Goal: Check status: Check status

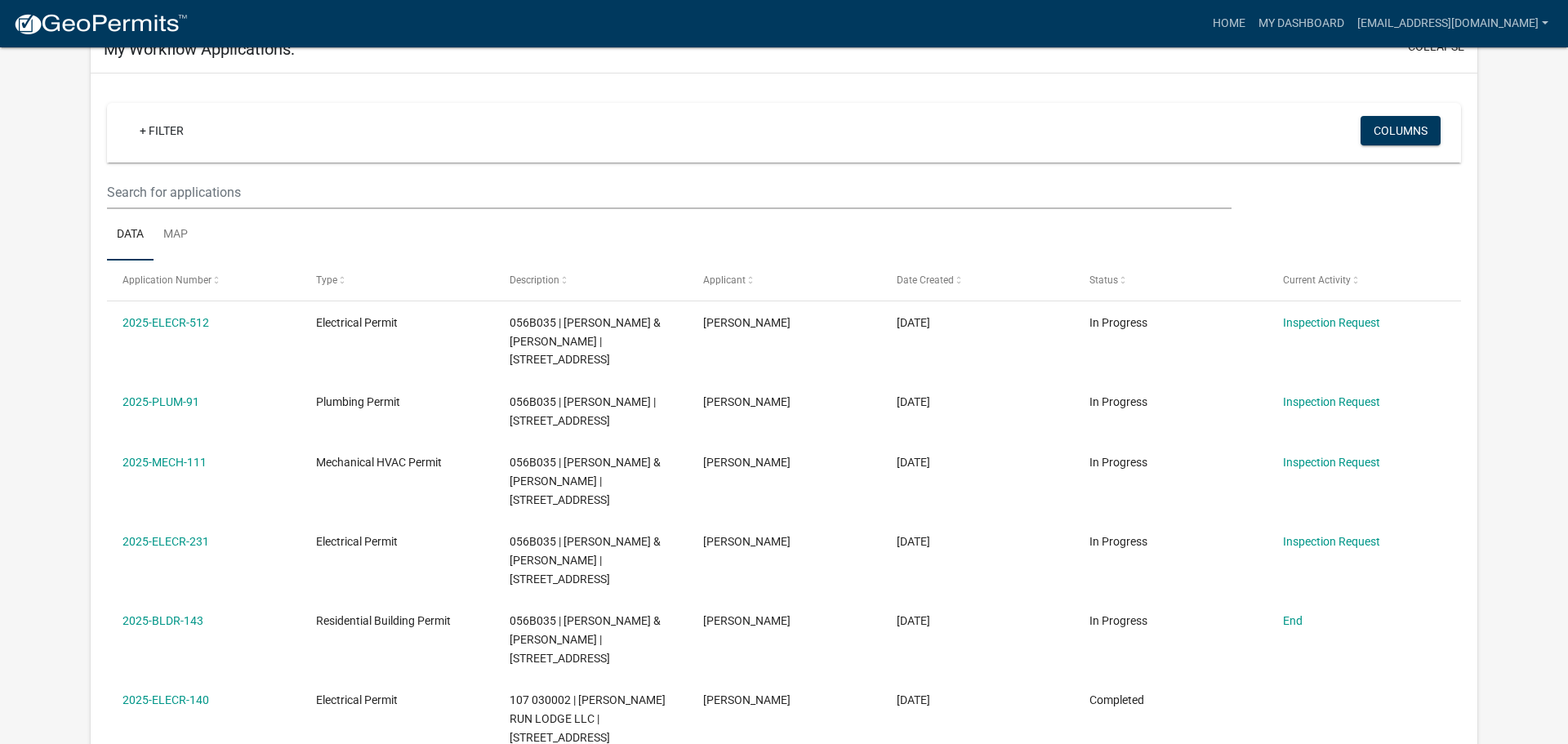
scroll to position [137, 0]
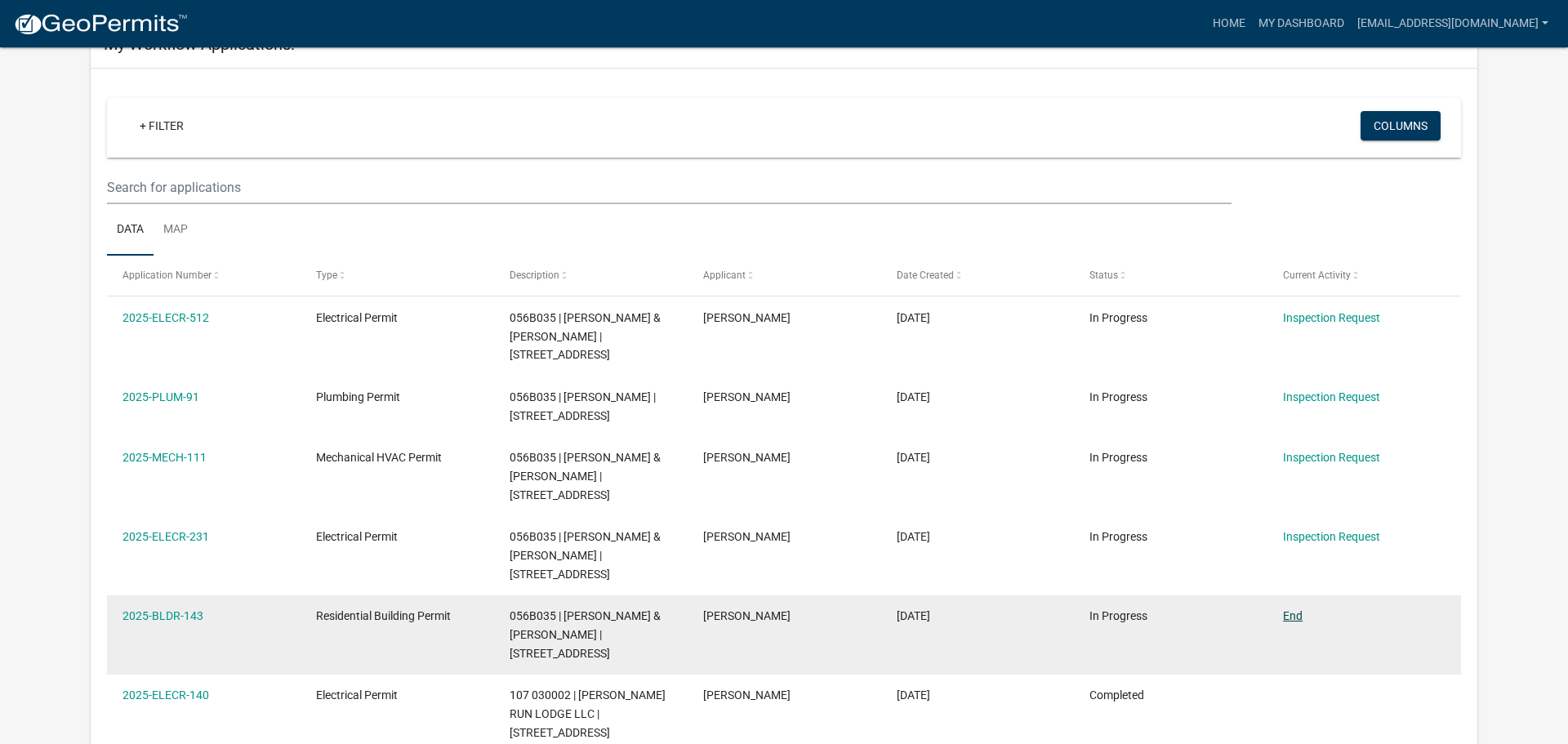
click at [1293, 595] on datatable-body-cell "End" at bounding box center [1364, 634] width 193 height 79
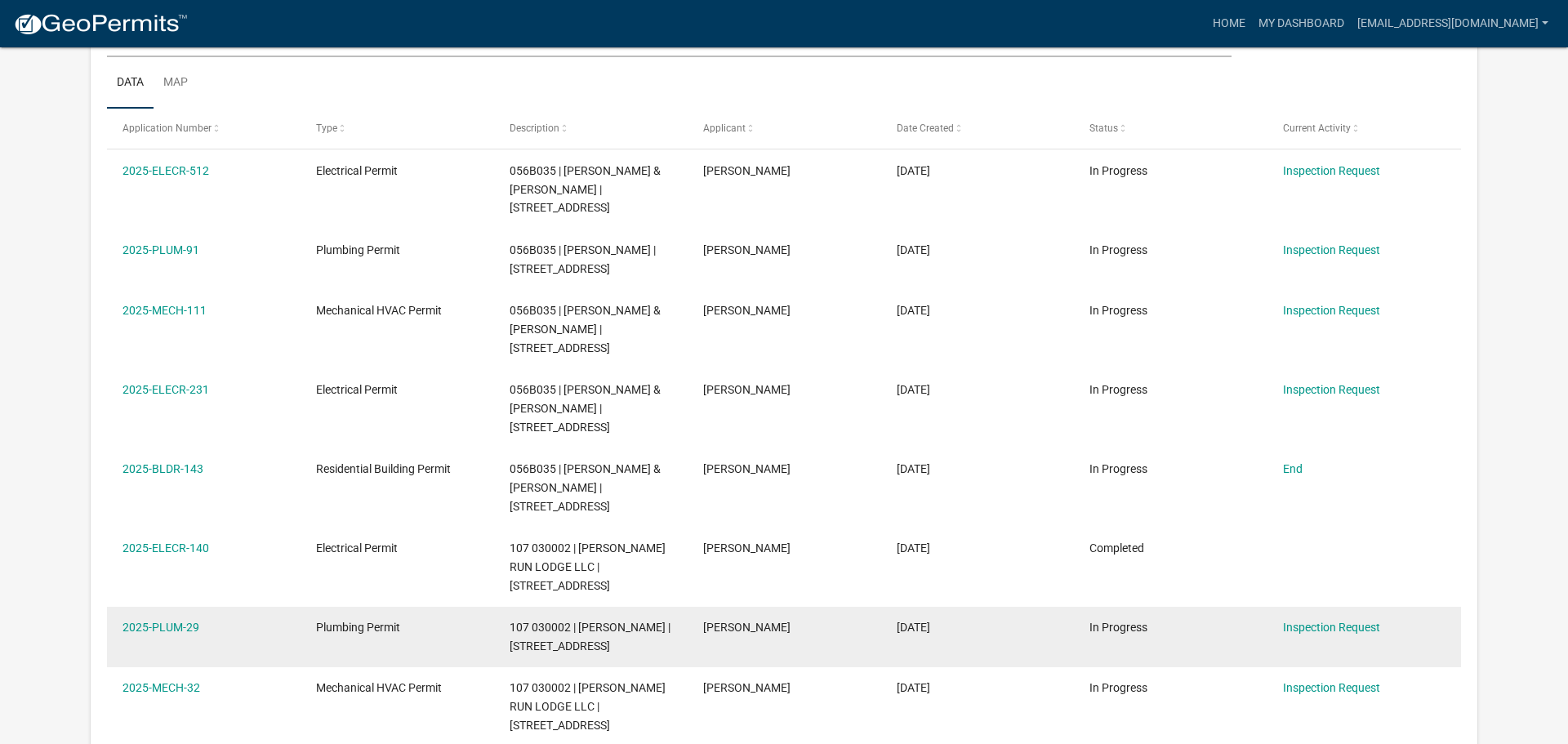
scroll to position [248, 0]
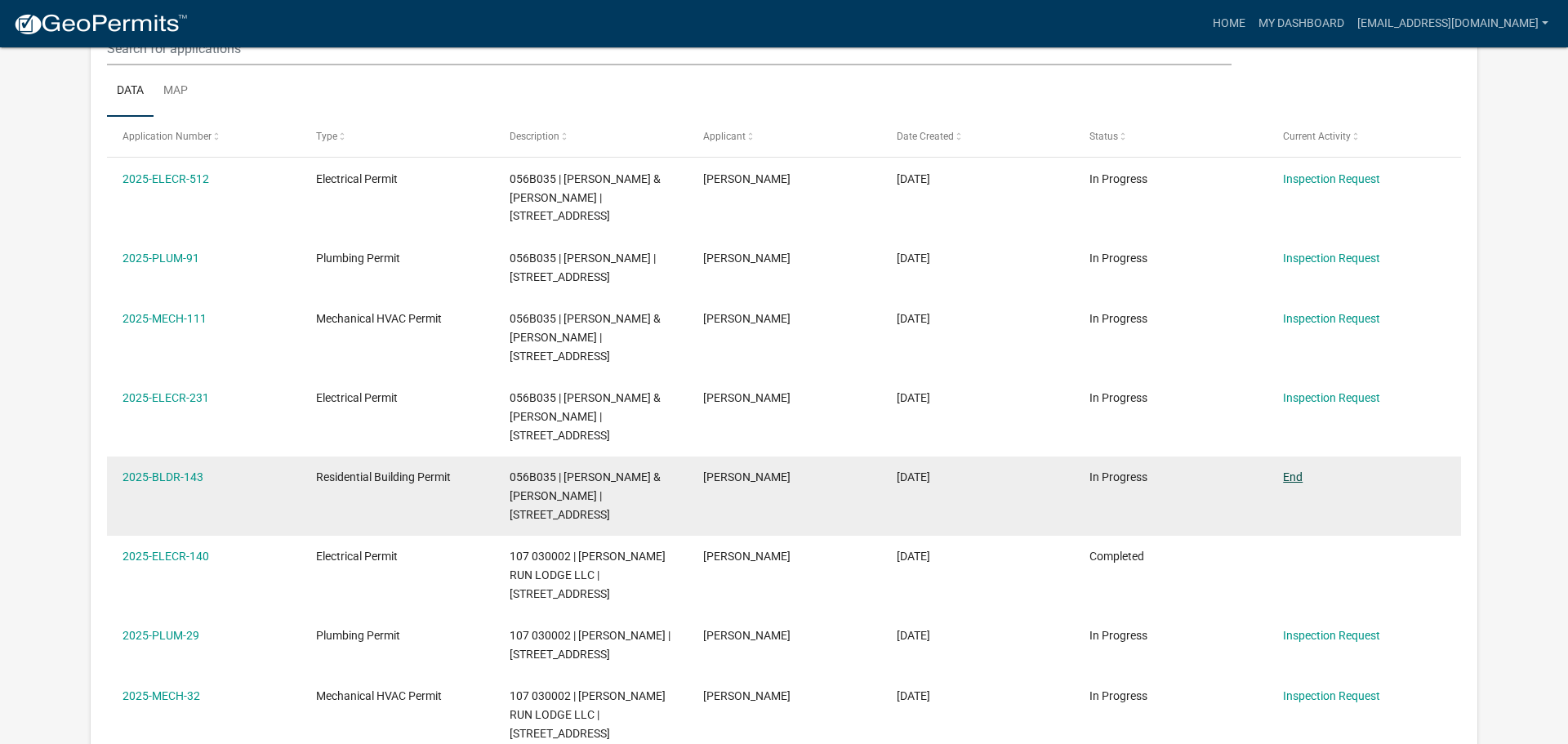
click at [1295, 470] on link "End" at bounding box center [1293, 476] width 20 height 13
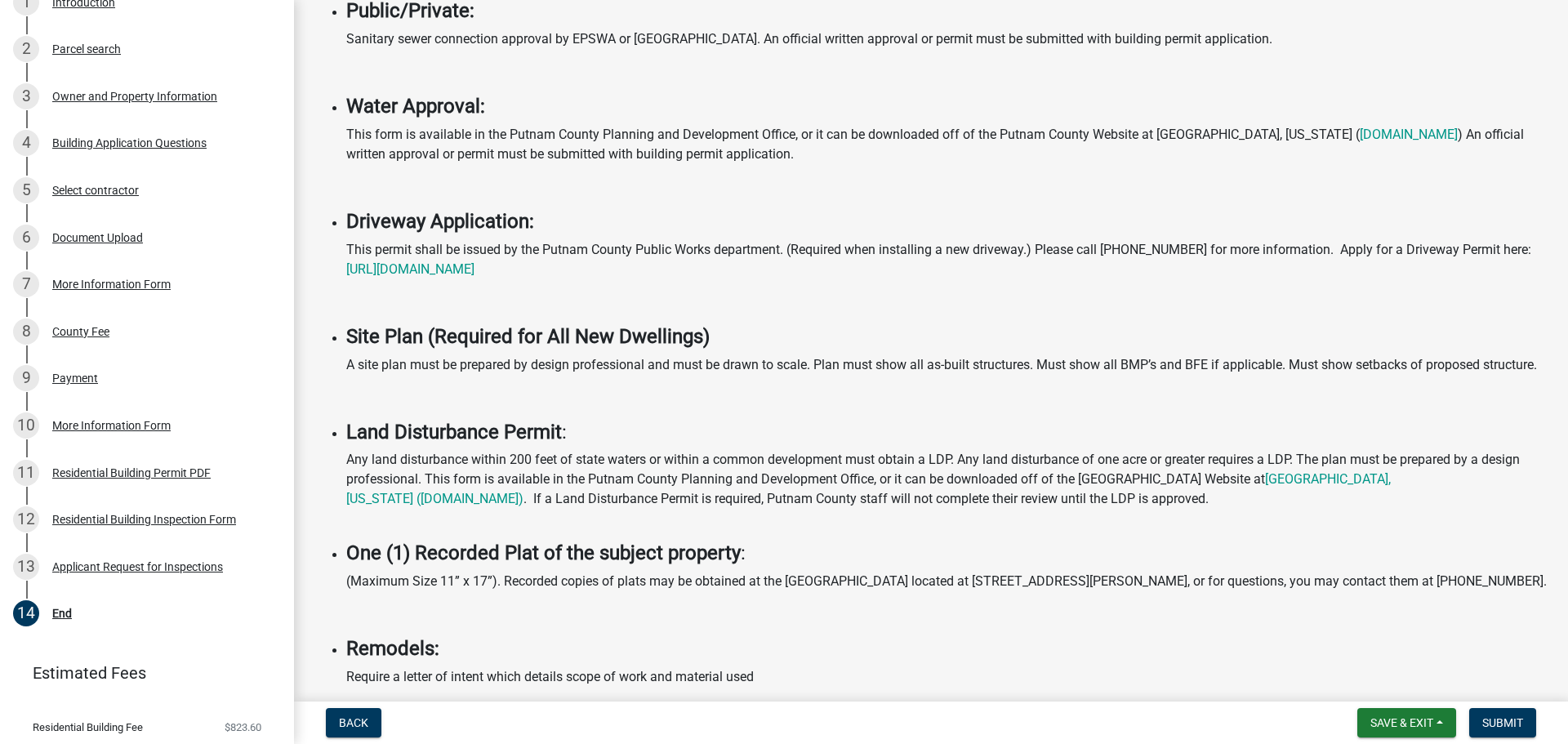
scroll to position [749, 0]
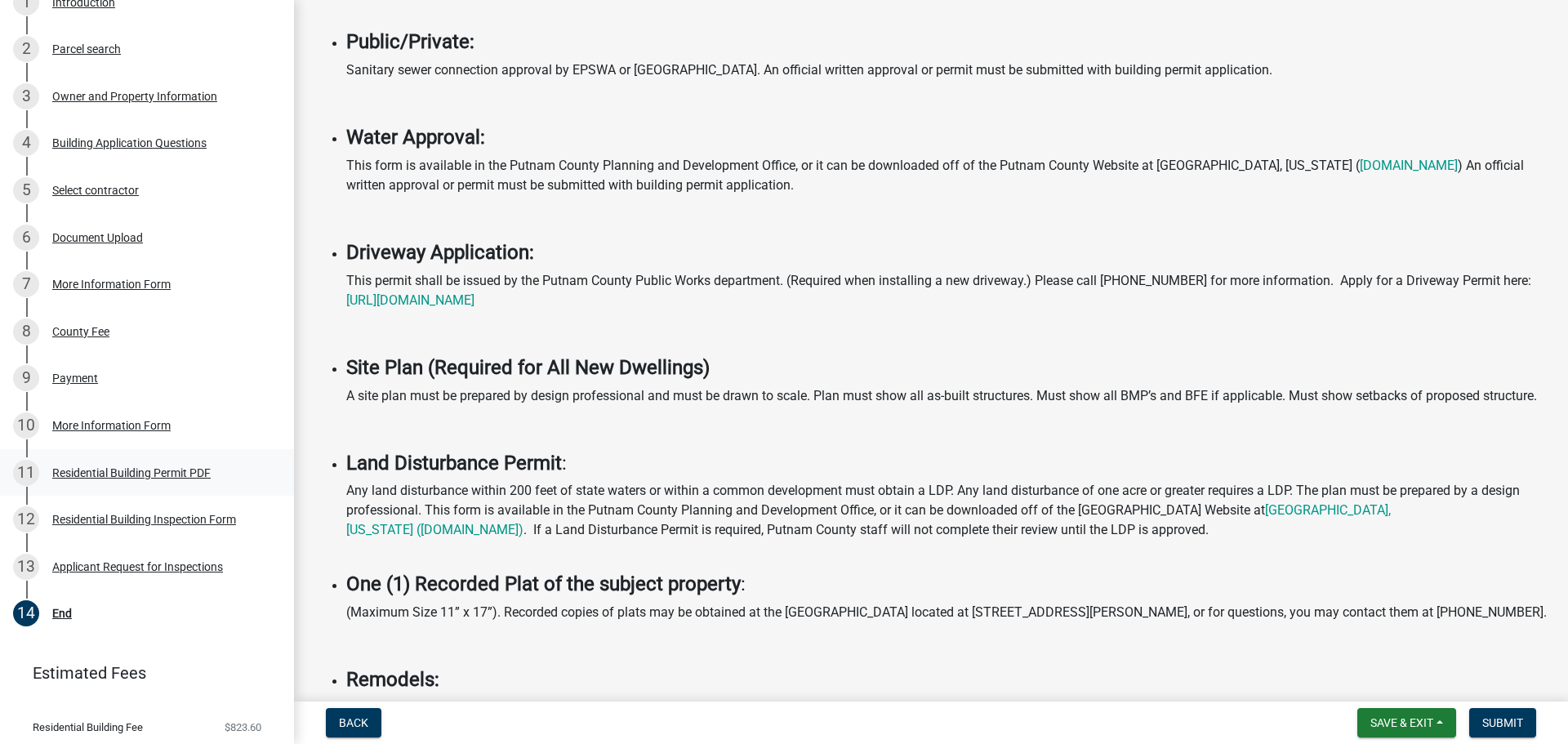
click at [80, 476] on div "Residential Building Permit PDF" at bounding box center [131, 472] width 158 height 11
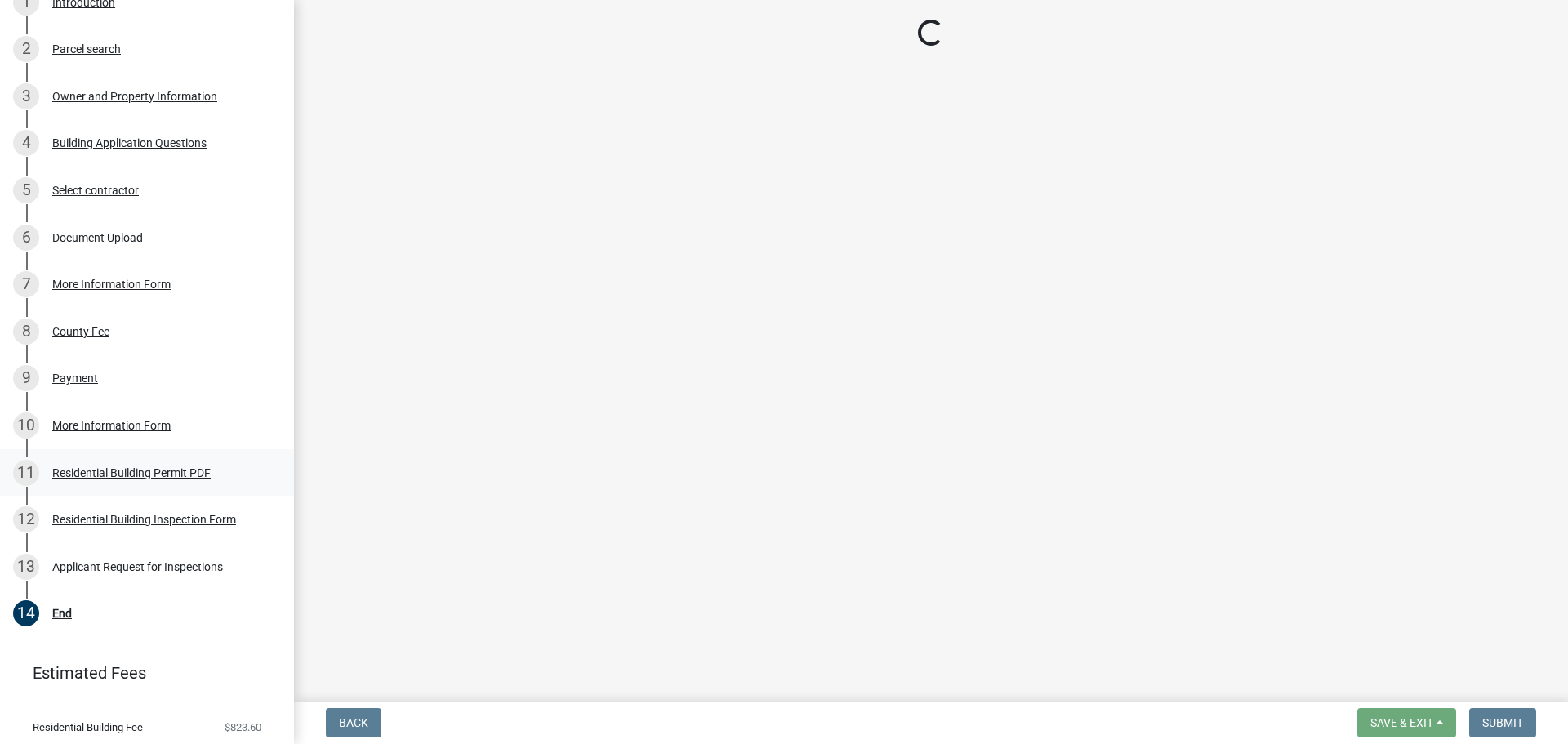
scroll to position [0, 0]
